Goal: Task Accomplishment & Management: Manage account settings

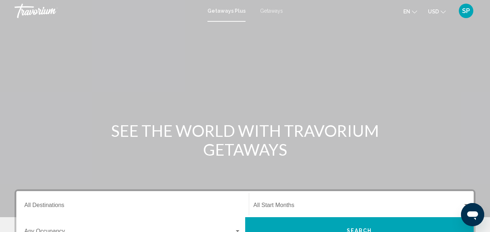
click at [479, 9] on div "Getaways Plus Getaways en English Español Français Italiano Português русский U…" at bounding box center [245, 10] width 490 height 15
click at [470, 11] on div "SP" at bounding box center [466, 11] width 15 height 15
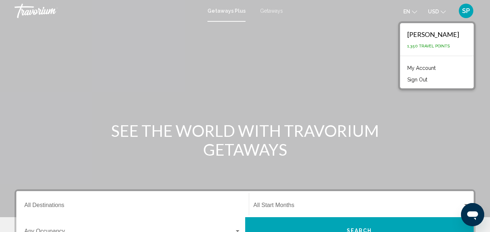
click at [431, 68] on link "My Account" at bounding box center [422, 67] width 36 height 9
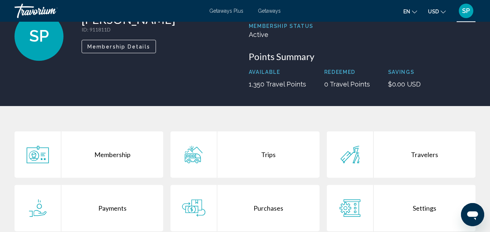
scroll to position [109, 0]
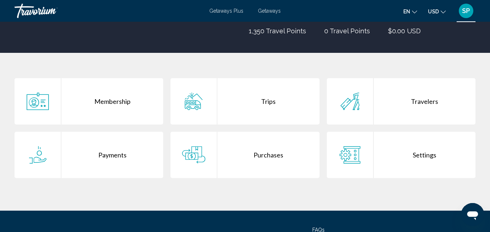
click at [266, 146] on div "Purchases" at bounding box center [268, 155] width 102 height 46
